Goal: Entertainment & Leisure: Consume media (video, audio)

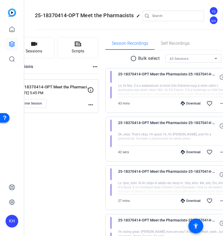
click at [21, 0] on html "Accessibility Screen-Reader Guide, Feedback, and Issue Reporting | New window K…" at bounding box center [111, 118] width 223 height 236
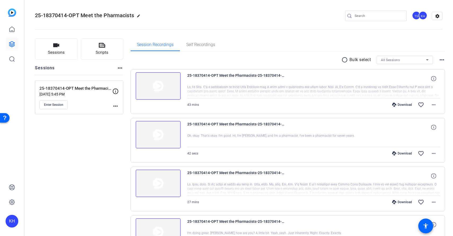
click at [188, 77] on span "25-18370414-OPT Meet the Pharmacists-25-18370414-OPT Meet the Pharmacists - Cap…" at bounding box center [236, 78] width 98 height 13
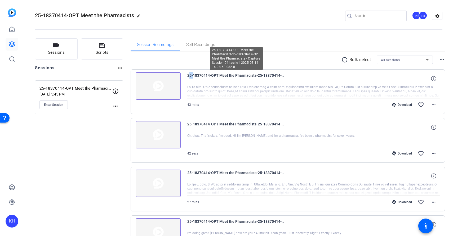
click at [188, 77] on span "25-18370414-OPT Meet the Pharmacists-25-18370414-OPT Meet the Pharmacists - Cap…" at bounding box center [236, 78] width 98 height 13
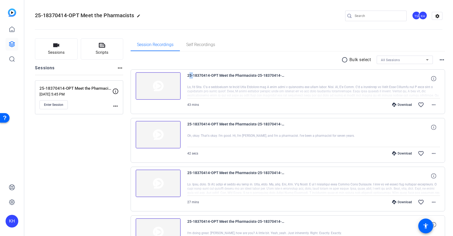
click at [159, 83] on img at bounding box center [157, 86] width 45 height 28
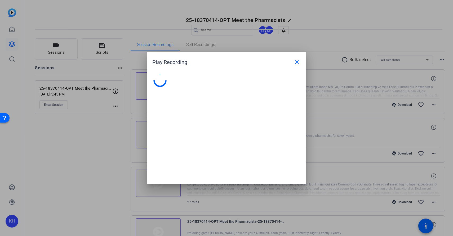
click at [159, 83] on div "Play Recording close" at bounding box center [226, 118] width 159 height 132
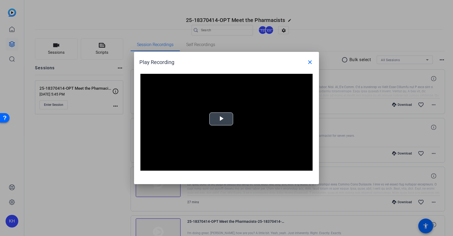
click at [221, 119] on span "Video Player" at bounding box center [221, 119] width 0 height 0
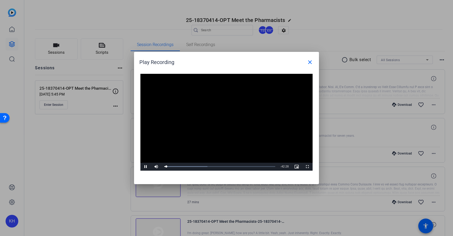
click at [146, 167] on span "Video Player" at bounding box center [145, 167] width 11 height 0
click at [164, 166] on div "00:00" at bounding box center [164, 166] width 0 height 1
click at [146, 167] on span "Video Player" at bounding box center [145, 167] width 11 height 0
click at [145, 167] on span "Video Player" at bounding box center [145, 167] width 11 height 0
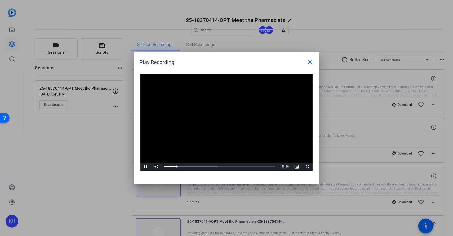
click at [145, 167] on span "Video Player" at bounding box center [145, 167] width 11 height 0
click at [146, 167] on span "Video Player" at bounding box center [145, 167] width 11 height 0
click at [145, 167] on span "Video Player" at bounding box center [145, 167] width 11 height 0
click at [144, 167] on span "Video Player" at bounding box center [145, 167] width 11 height 0
click at [146, 167] on span "Video Player" at bounding box center [145, 167] width 11 height 0
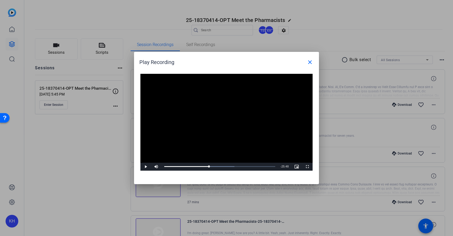
click at [145, 167] on span "Video Player" at bounding box center [145, 167] width 11 height 0
click at [146, 167] on span "Video Player" at bounding box center [145, 167] width 11 height 0
click at [207, 166] on div "16:48" at bounding box center [185, 166] width 43 height 1
click at [145, 167] on span "Video Player" at bounding box center [145, 167] width 11 height 0
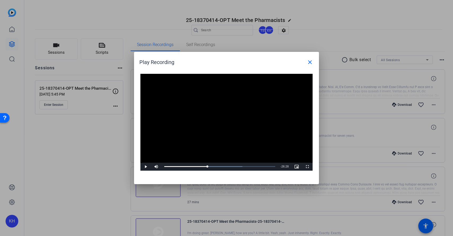
click at [146, 167] on span "Video Player" at bounding box center [145, 167] width 11 height 0
click at [208, 145] on video "Video Player" at bounding box center [226, 122] width 172 height 97
click at [146, 167] on span "Video Player" at bounding box center [145, 167] width 11 height 0
click at [207, 167] on div "17:14" at bounding box center [186, 166] width 44 height 1
click at [145, 167] on span "Video Player" at bounding box center [145, 167] width 11 height 0
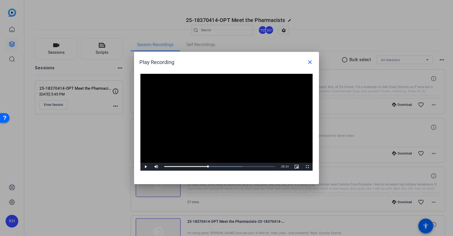
click at [146, 167] on span "Video Player" at bounding box center [145, 167] width 11 height 0
click at [207, 166] on div "16:40" at bounding box center [185, 166] width 43 height 1
click at [145, 167] on span "Video Player" at bounding box center [145, 167] width 11 height 0
click at [223, 61] on mat-icon "close" at bounding box center [309, 62] width 6 height 6
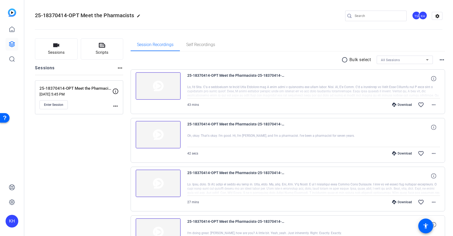
click at [160, 87] on img at bounding box center [157, 86] width 45 height 28
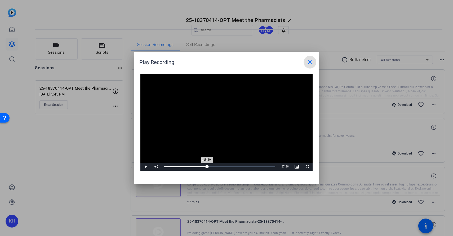
drag, startPoint x: 165, startPoint y: 166, endPoint x: 205, endPoint y: 165, distance: 40.0
click at [205, 166] on div "15:50" at bounding box center [185, 166] width 43 height 1
click at [207, 166] on div "16:40" at bounding box center [185, 166] width 43 height 1
click at [145, 167] on span "Video Player" at bounding box center [145, 167] width 11 height 0
click at [223, 166] on div "28:53" at bounding box center [201, 166] width 74 height 1
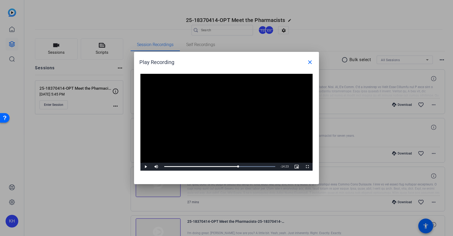
click at [144, 167] on span "Video Player" at bounding box center [145, 167] width 11 height 0
click at [223, 195] on div at bounding box center [226, 118] width 453 height 236
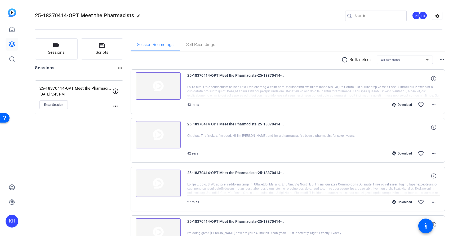
click at [223, 96] on div at bounding box center [313, 91] width 253 height 13
click at [163, 82] on img at bounding box center [157, 86] width 45 height 28
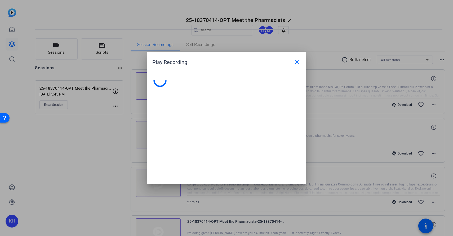
click at [163, 82] on div at bounding box center [226, 127] width 159 height 116
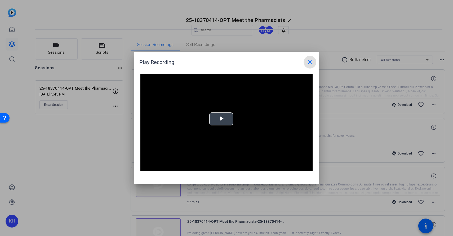
click at [221, 119] on span "Video Player" at bounding box center [221, 119] width 0 height 0
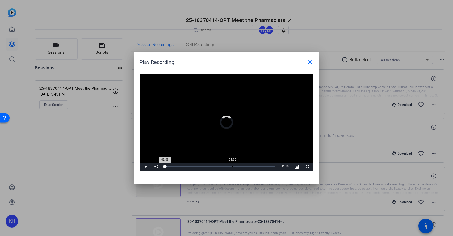
drag, startPoint x: 165, startPoint y: 166, endPoint x: 232, endPoint y: 162, distance: 67.8
click at [223, 163] on div "Loaded : 2.31% 26:32 01:06" at bounding box center [219, 167] width 116 height 8
drag, startPoint x: 232, startPoint y: 162, endPoint x: 242, endPoint y: 163, distance: 10.1
click at [223, 163] on div "Loaded : 0.00% 28:48 28:42" at bounding box center [219, 167] width 116 height 8
drag, startPoint x: 242, startPoint y: 163, endPoint x: 247, endPoint y: 163, distance: 4.5
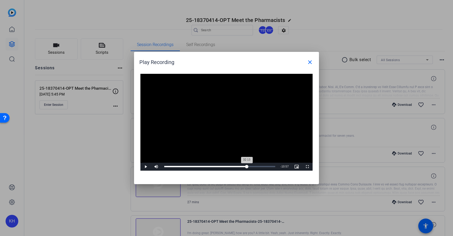
click at [223, 163] on div "Loaded : 0.00% 32:19 32:13" at bounding box center [219, 167] width 116 height 8
click at [145, 167] on span "Video Player" at bounding box center [145, 167] width 11 height 0
drag, startPoint x: 276, startPoint y: 167, endPoint x: 246, endPoint y: 165, distance: 29.4
click at [223, 166] on div "34:18" at bounding box center [208, 166] width 88 height 1
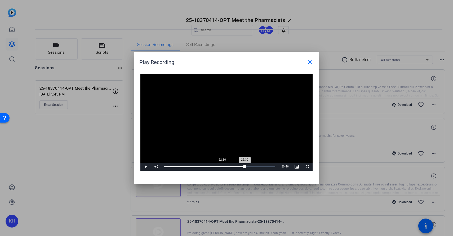
drag, startPoint x: 247, startPoint y: 165, endPoint x: 224, endPoint y: 166, distance: 23.6
click at [223, 166] on div "Loaded : 72.55% 22:30 22:30" at bounding box center [219, 166] width 111 height 1
drag, startPoint x: 224, startPoint y: 167, endPoint x: 242, endPoint y: 167, distance: 18.5
click at [223, 167] on div "Loaded : 53.70% 30:27 28:48" at bounding box center [219, 166] width 111 height 1
drag, startPoint x: 242, startPoint y: 165, endPoint x: 238, endPoint y: 165, distance: 3.4
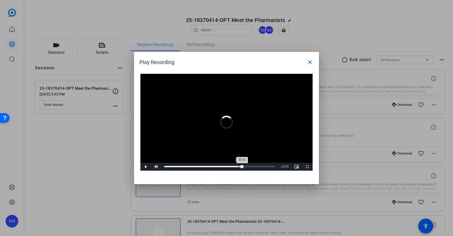
click at [223, 165] on div "Loaded : 66.59% 29:01 30:21" at bounding box center [219, 167] width 116 height 8
click at [223, 166] on div "29:01" at bounding box center [201, 166] width 74 height 1
drag, startPoint x: 238, startPoint y: 165, endPoint x: 242, endPoint y: 166, distance: 4.0
click at [223, 166] on div "Loaded : 67.08% 30:34 30:52" at bounding box center [219, 166] width 111 height 1
click at [223, 166] on div "29:56" at bounding box center [202, 166] width 77 height 1
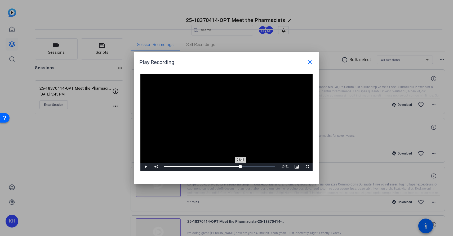
click at [223, 166] on div "29:44" at bounding box center [202, 166] width 76 height 1
click at [147, 167] on span "Video Player" at bounding box center [145, 167] width 11 height 0
drag, startPoint x: 239, startPoint y: 166, endPoint x: 243, endPoint y: 166, distance: 3.7
click at [223, 166] on div "Loaded : 67.08% 30:52 29:01" at bounding box center [219, 166] width 111 height 1
click at [146, 167] on span "Video Player" at bounding box center [145, 167] width 11 height 0
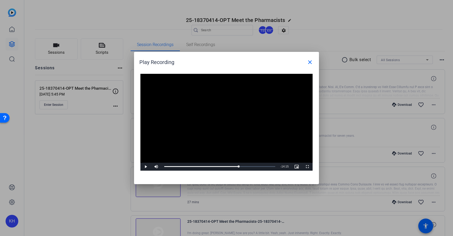
click at [146, 167] on span "Video Player" at bounding box center [145, 167] width 11 height 0
click at [223, 166] on div "29:01" at bounding box center [201, 166] width 74 height 1
drag, startPoint x: 238, startPoint y: 166, endPoint x: 241, endPoint y: 167, distance: 2.9
click at [223, 167] on div "29:44" at bounding box center [202, 166] width 76 height 1
drag, startPoint x: 238, startPoint y: 165, endPoint x: 243, endPoint y: 165, distance: 4.2
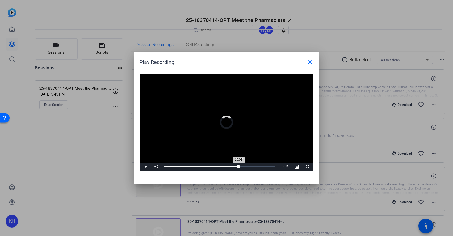
click at [223, 165] on div "Loaded : 67.08% 29:07 29:01" at bounding box center [219, 167] width 116 height 8
drag, startPoint x: 243, startPoint y: 165, endPoint x: 238, endPoint y: 167, distance: 4.8
click at [223, 167] on div "29:13" at bounding box center [201, 166] width 75 height 1
drag, startPoint x: 238, startPoint y: 166, endPoint x: 241, endPoint y: 166, distance: 2.9
click at [223, 166] on div "29:56" at bounding box center [202, 166] width 76 height 1
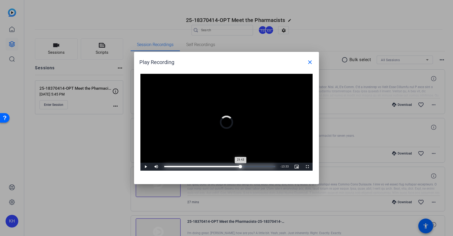
click at [223, 166] on div "29:43" at bounding box center [202, 166] width 76 height 1
click at [145, 167] on span "Video Player" at bounding box center [145, 167] width 11 height 0
click at [223, 147] on video "Video Player" at bounding box center [226, 122] width 172 height 97
click at [147, 167] on span "Video Player" at bounding box center [145, 167] width 11 height 0
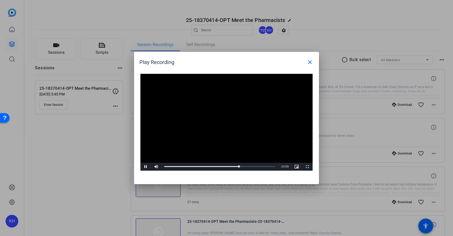
click at [146, 167] on span "Video Player" at bounding box center [145, 167] width 11 height 0
click at [223, 167] on div "29:07" at bounding box center [201, 166] width 75 height 1
click at [145, 167] on span "Video Player" at bounding box center [145, 167] width 11 height 0
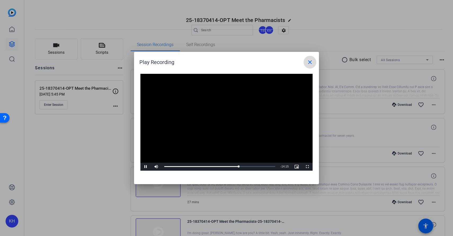
click at [223, 61] on mat-icon "close" at bounding box center [309, 62] width 6 height 6
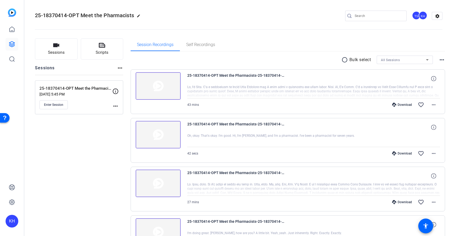
click at [161, 88] on img at bounding box center [157, 86] width 45 height 28
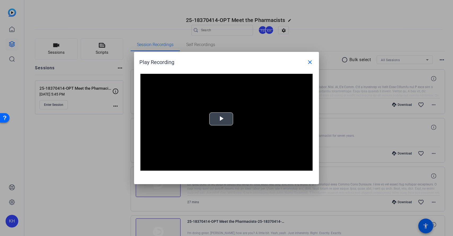
click at [221, 119] on span "Video Player" at bounding box center [221, 119] width 0 height 0
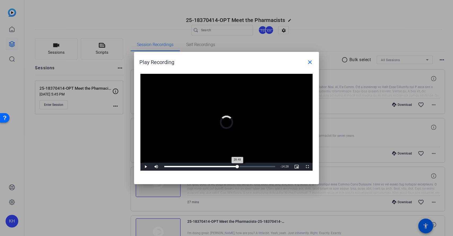
drag, startPoint x: 165, startPoint y: 167, endPoint x: 239, endPoint y: 166, distance: 73.8
click at [223, 166] on div "28:48" at bounding box center [200, 166] width 73 height 1
click at [223, 166] on div "29:13" at bounding box center [201, 166] width 75 height 1
drag, startPoint x: 237, startPoint y: 165, endPoint x: 240, endPoint y: 166, distance: 2.8
click at [223, 166] on div "29:35" at bounding box center [202, 166] width 76 height 1
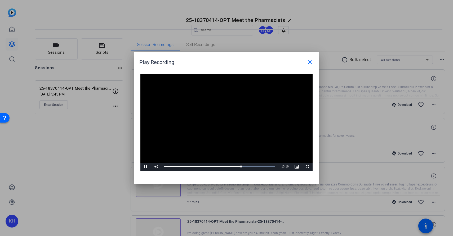
click at [145, 167] on span "Video Player" at bounding box center [145, 167] width 11 height 0
click at [223, 166] on div "29:35" at bounding box center [202, 166] width 76 height 1
click at [146, 167] on span "Video Player" at bounding box center [145, 167] width 11 height 0
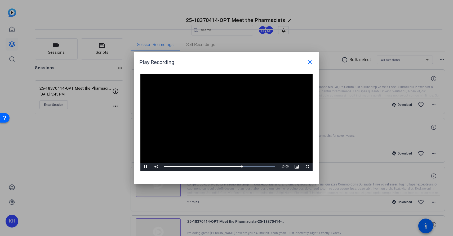
click at [146, 167] on span "Video Player" at bounding box center [145, 167] width 11 height 0
drag, startPoint x: 241, startPoint y: 166, endPoint x: 236, endPoint y: 165, distance: 5.1
click at [223, 165] on div "Loaded : 0.00% 28:11 29:18" at bounding box center [219, 167] width 116 height 8
click at [146, 167] on span "Video Player" at bounding box center [145, 167] width 11 height 0
click at [145, 167] on span "Video Player" at bounding box center [145, 167] width 11 height 0
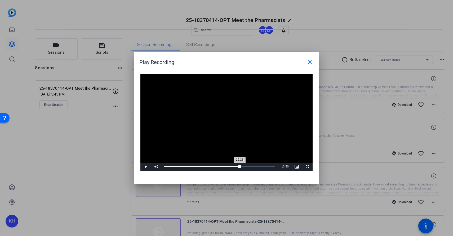
click at [223, 166] on div "29:26" at bounding box center [201, 166] width 75 height 1
click at [144, 167] on span "Video Player" at bounding box center [145, 167] width 11 height 0
click at [145, 167] on span "Video Player" at bounding box center [145, 167] width 11 height 0
click at [146, 167] on span "Video Player" at bounding box center [145, 167] width 11 height 0
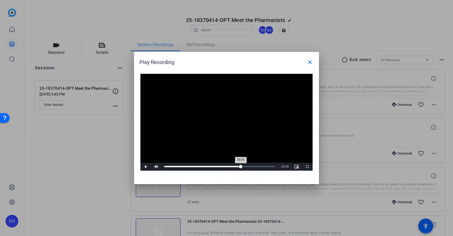
click at [223, 167] on div "29:50" at bounding box center [202, 166] width 76 height 1
click at [146, 167] on span "Video Player" at bounding box center [145, 167] width 11 height 0
click at [223, 166] on div "29:43" at bounding box center [202, 166] width 76 height 1
click at [146, 167] on span "Video Player" at bounding box center [145, 167] width 11 height 0
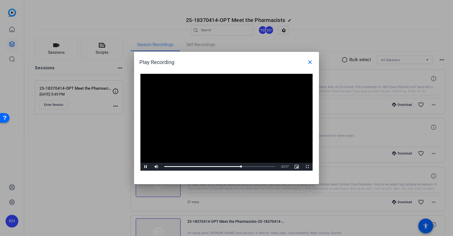
click at [145, 167] on span "Video Player" at bounding box center [145, 167] width 11 height 0
click at [146, 167] on span "Video Player" at bounding box center [145, 167] width 11 height 0
click at [145, 167] on span "Video Player" at bounding box center [145, 167] width 11 height 0
click at [223, 166] on div "29:43" at bounding box center [202, 166] width 76 height 1
click at [145, 167] on span "Video Player" at bounding box center [145, 167] width 11 height 0
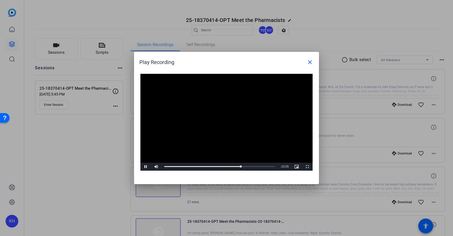
click at [145, 167] on span "Video Player" at bounding box center [145, 167] width 11 height 0
click at [146, 167] on span "Video Player" at bounding box center [145, 167] width 11 height 0
click at [223, 166] on div "29:25" at bounding box center [201, 166] width 75 height 1
click at [145, 167] on span "Video Player" at bounding box center [145, 167] width 11 height 0
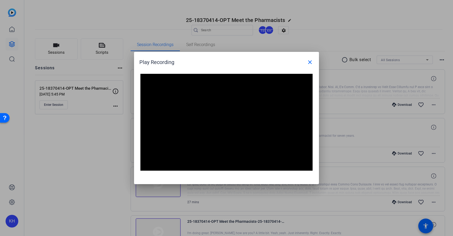
click at [191, 155] on video "Video Player" at bounding box center [226, 122] width 172 height 97
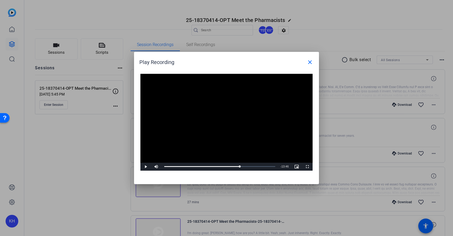
click at [145, 167] on span "Video Player" at bounding box center [145, 167] width 11 height 0
click at [144, 167] on span "Video Player" at bounding box center [145, 167] width 11 height 0
drag, startPoint x: 241, startPoint y: 166, endPoint x: 165, endPoint y: 166, distance: 75.9
click at [165, 166] on div "Loaded : 67.14% 00:18 02:22" at bounding box center [219, 166] width 111 height 1
click at [145, 167] on span "Video Player" at bounding box center [145, 167] width 11 height 0
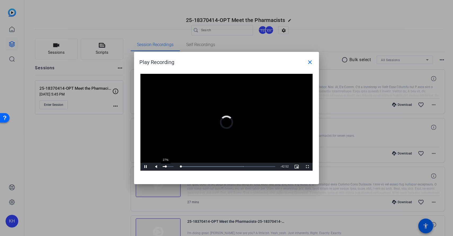
drag, startPoint x: 162, startPoint y: 165, endPoint x: 165, endPoint y: 165, distance: 2.9
click at [165, 165] on div "27%" at bounding box center [167, 167] width 13 height 8
click at [145, 167] on span "Video Player" at bounding box center [145, 167] width 11 height 0
click at [223, 61] on mat-icon "close" at bounding box center [309, 62] width 6 height 6
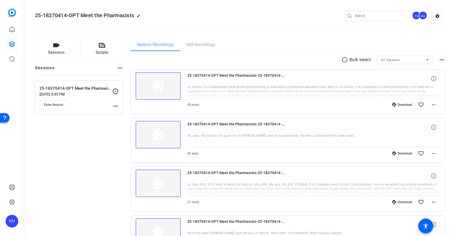
click at [160, 84] on img at bounding box center [157, 86] width 45 height 28
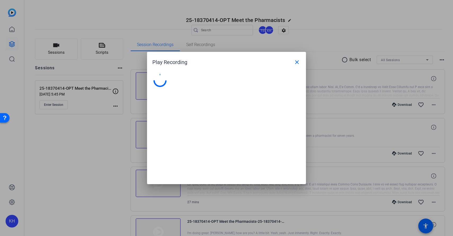
click at [160, 84] on div "Play Recording close" at bounding box center [226, 118] width 159 height 132
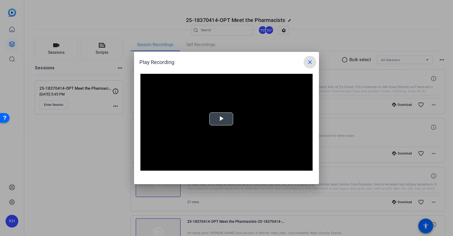
click at [221, 119] on span "Video Player" at bounding box center [221, 119] width 0 height 0
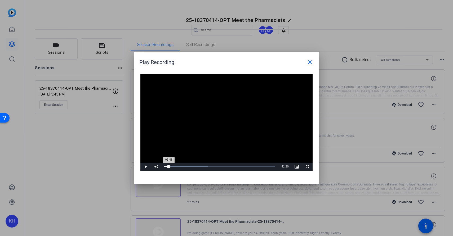
drag, startPoint x: 166, startPoint y: 167, endPoint x: 169, endPoint y: 167, distance: 3.2
click at [169, 167] on div "01:48" at bounding box center [166, 166] width 4 height 1
drag, startPoint x: 169, startPoint y: 166, endPoint x: 167, endPoint y: 166, distance: 2.7
click at [167, 166] on div "01:08" at bounding box center [165, 166] width 3 height 1
click at [145, 167] on span "Video Player" at bounding box center [145, 167] width 11 height 0
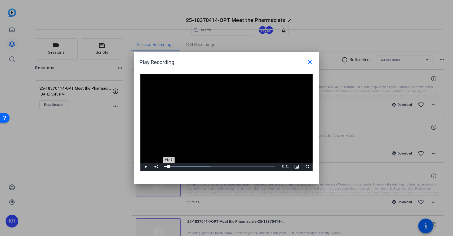
click at [169, 166] on div "01:45" at bounding box center [166, 166] width 4 height 1
click at [146, 167] on span "Video Player" at bounding box center [145, 167] width 11 height 0
click at [169, 166] on div "01:48" at bounding box center [166, 166] width 4 height 1
click at [146, 167] on span "Video Player" at bounding box center [145, 167] width 11 height 0
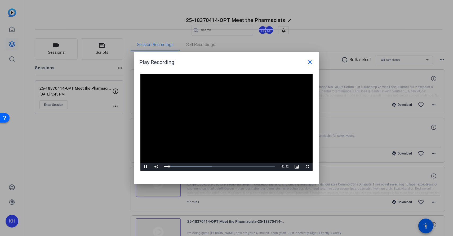
click at [146, 167] on span "Video Player" at bounding box center [145, 167] width 11 height 0
click at [168, 166] on div "01:40" at bounding box center [166, 166] width 5 height 1
click at [144, 167] on span "Video Player" at bounding box center [145, 167] width 11 height 0
click at [146, 167] on span "Video Player" at bounding box center [145, 167] width 11 height 0
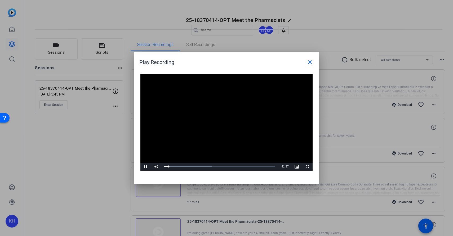
click at [146, 167] on span "Video Player" at bounding box center [145, 167] width 11 height 0
click at [223, 63] on mat-icon "close" at bounding box center [309, 62] width 6 height 6
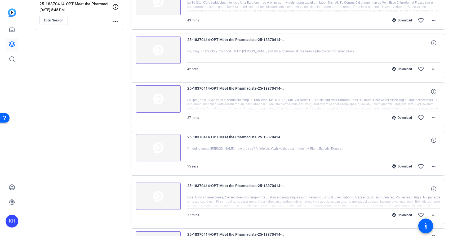
scroll to position [85, 0]
